Goal: Register for event/course

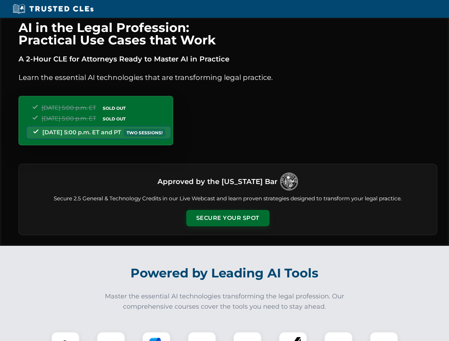
click at [228, 218] on button "Secure Your Spot" at bounding box center [227, 218] width 83 height 16
